Goal: Information Seeking & Learning: Learn about a topic

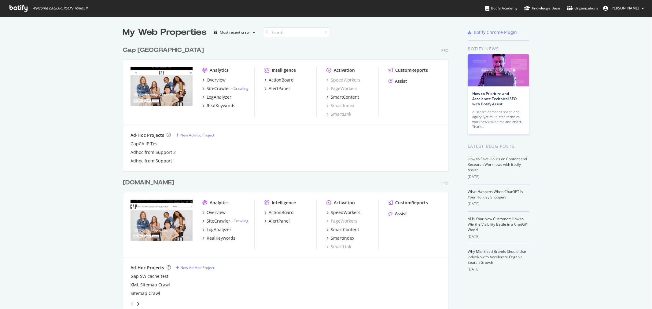
scroll to position [304, 641]
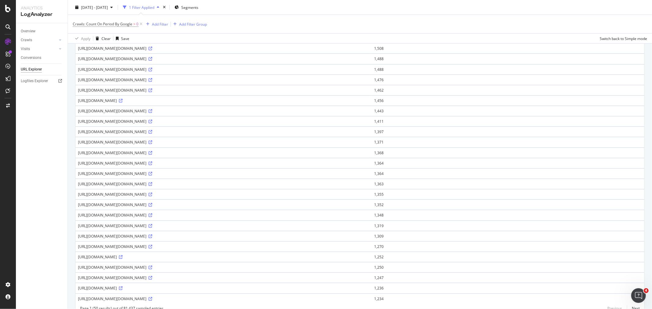
scroll to position [339, 0]
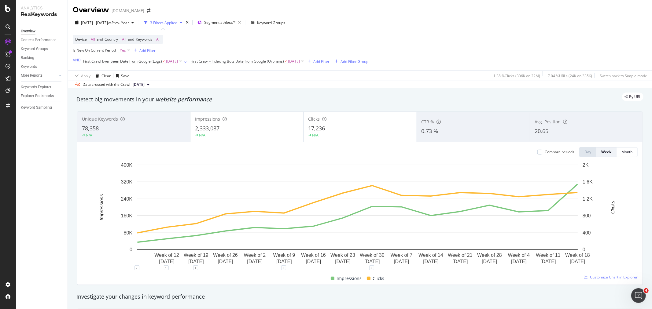
click at [135, 133] on div "N/A" at bounding box center [134, 135] width 104 height 5
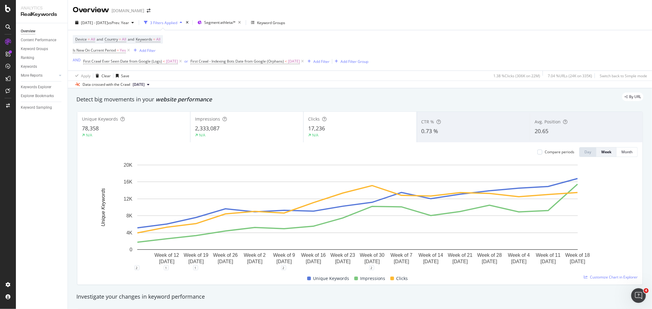
click at [262, 139] on div "Impressions 2,333,087 N/A" at bounding box center [246, 126] width 113 height 27
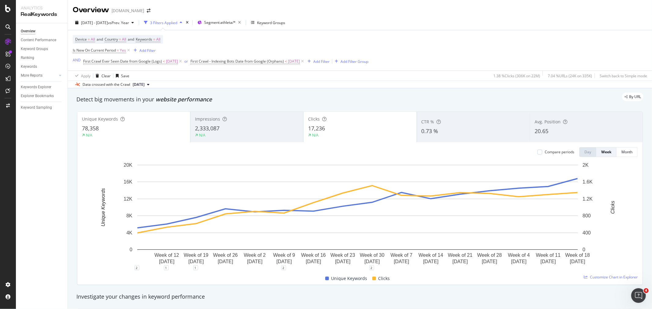
click at [337, 140] on div "Clicks 17,236 N/A" at bounding box center [359, 126] width 113 height 27
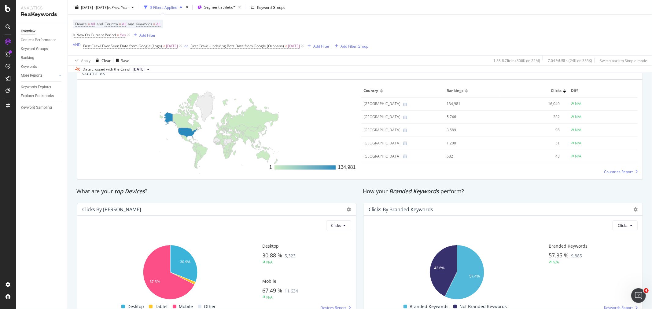
scroll to position [939, 0]
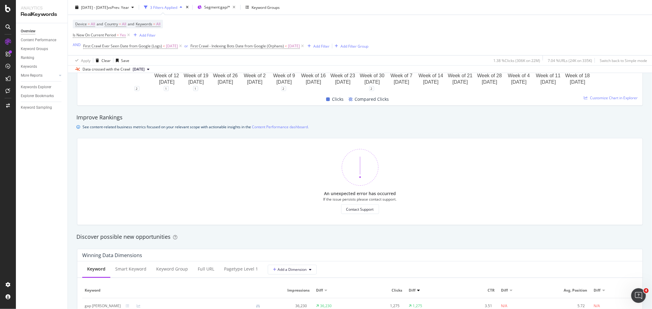
scroll to position [407, 0]
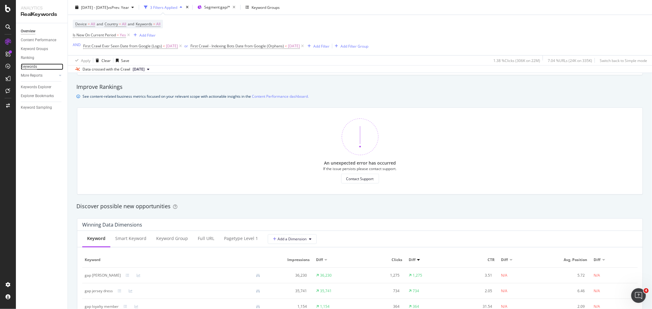
click at [37, 68] on div "Keywords" at bounding box center [29, 67] width 16 height 6
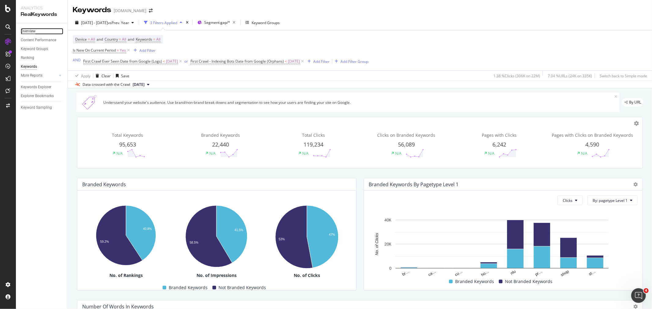
click at [32, 32] on div "Overview" at bounding box center [28, 31] width 15 height 6
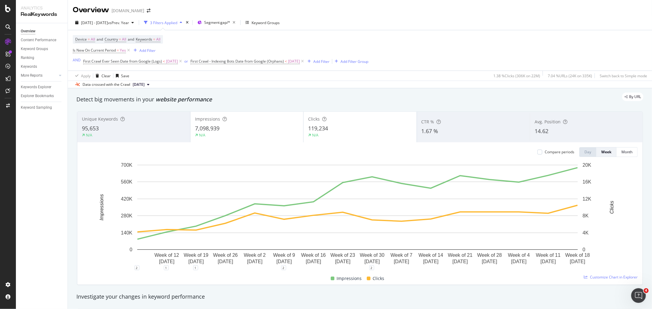
click at [29, 63] on div "Keywords" at bounding box center [44, 66] width 47 height 9
click at [29, 67] on div "Keywords" at bounding box center [29, 67] width 16 height 6
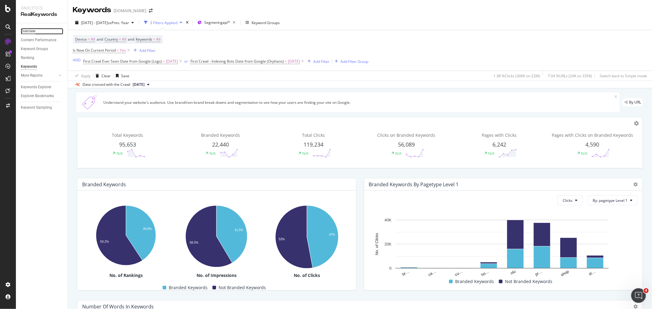
click at [28, 34] on div "Overview" at bounding box center [28, 31] width 15 height 6
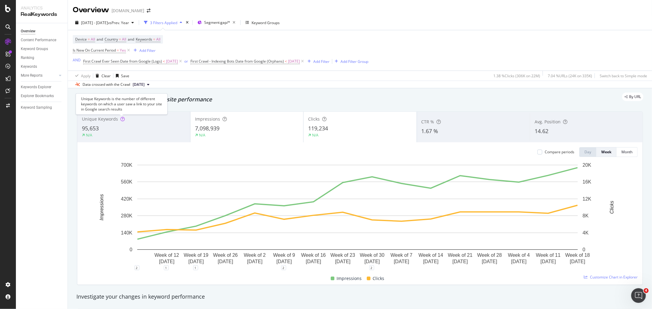
click at [122, 119] on icon at bounding box center [122, 119] width 4 height 4
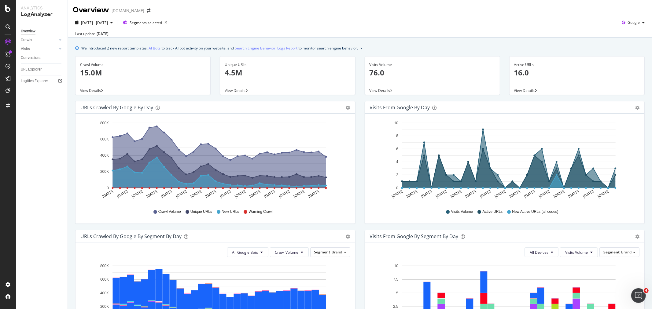
click at [230, 90] on span "View Details" at bounding box center [235, 90] width 21 height 5
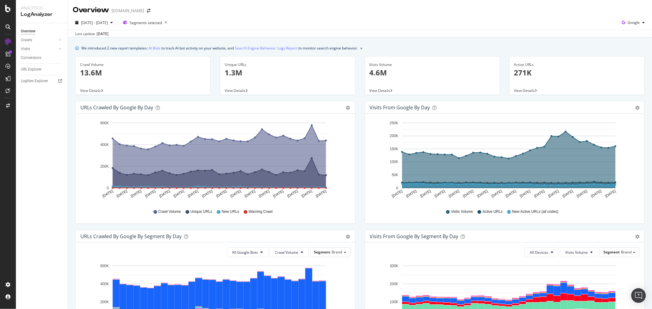
click at [242, 90] on span "View Details" at bounding box center [235, 90] width 21 height 5
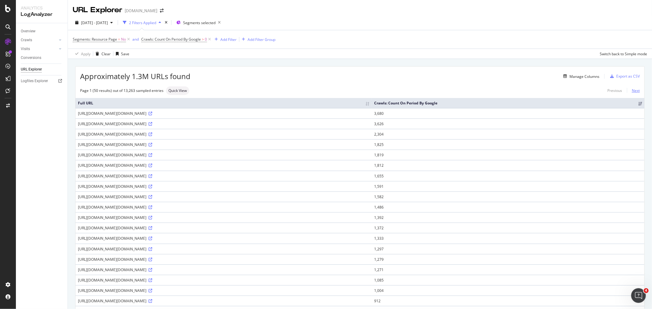
click at [630, 92] on link "Next" at bounding box center [633, 90] width 13 height 9
